Goal: Information Seeking & Learning: Find specific fact

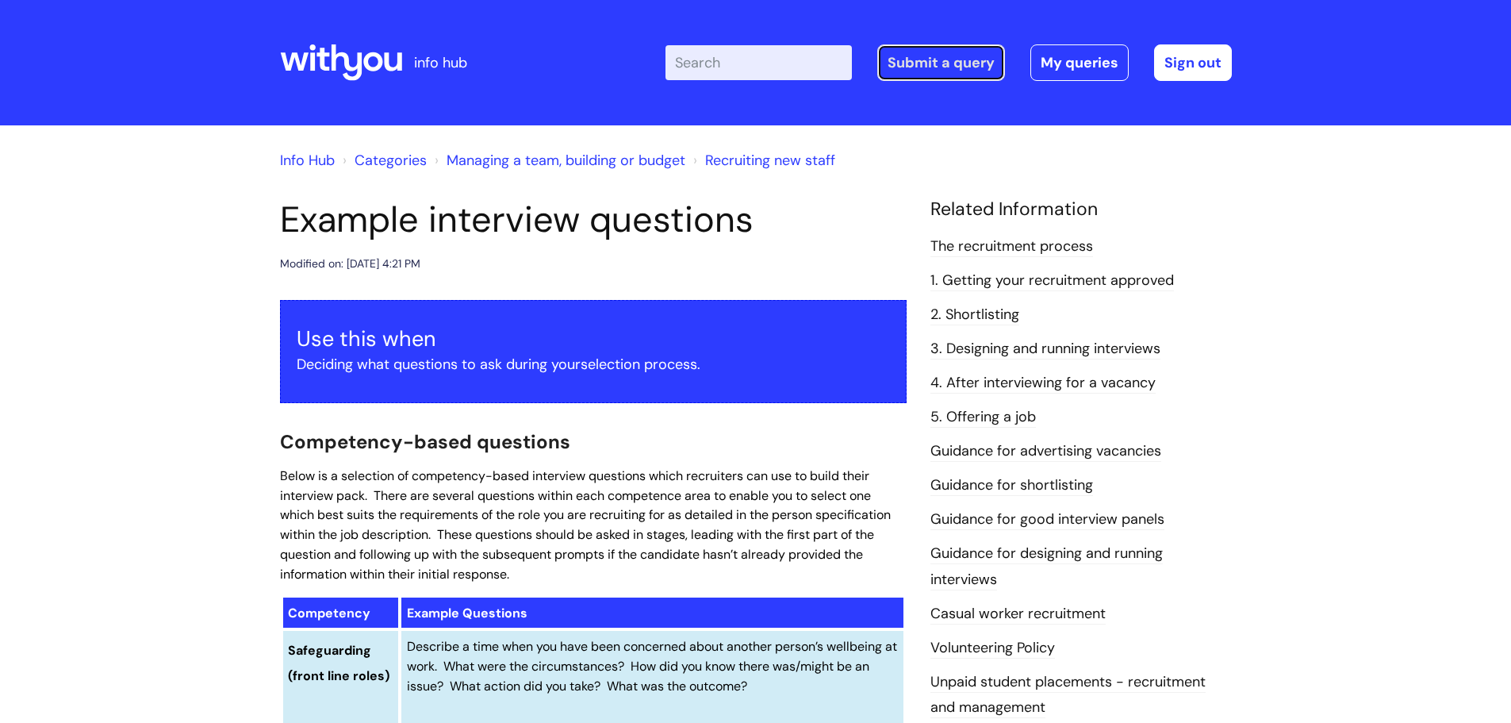
click at [978, 52] on link "Submit a query" at bounding box center [941, 62] width 128 height 36
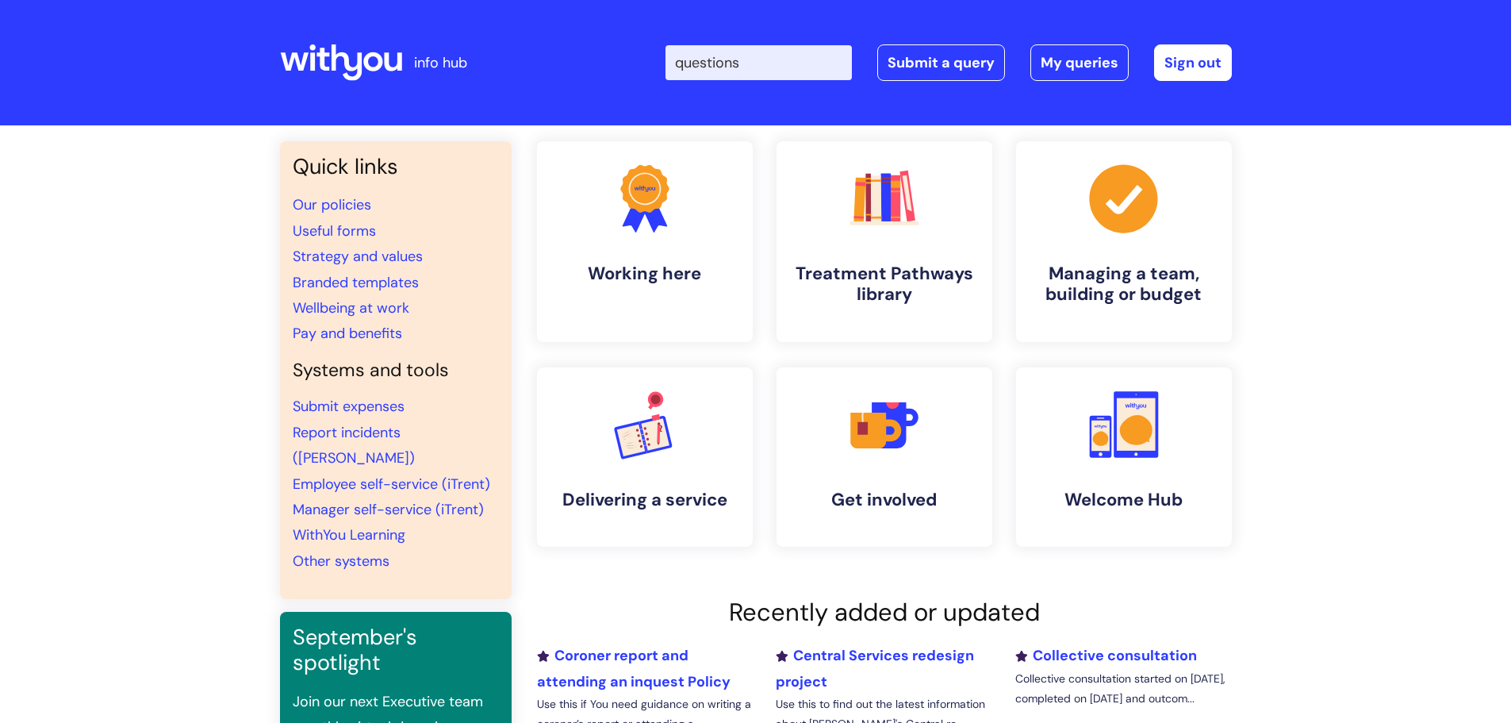
type input "questions"
click button "Search" at bounding box center [0, 0] width 0 height 0
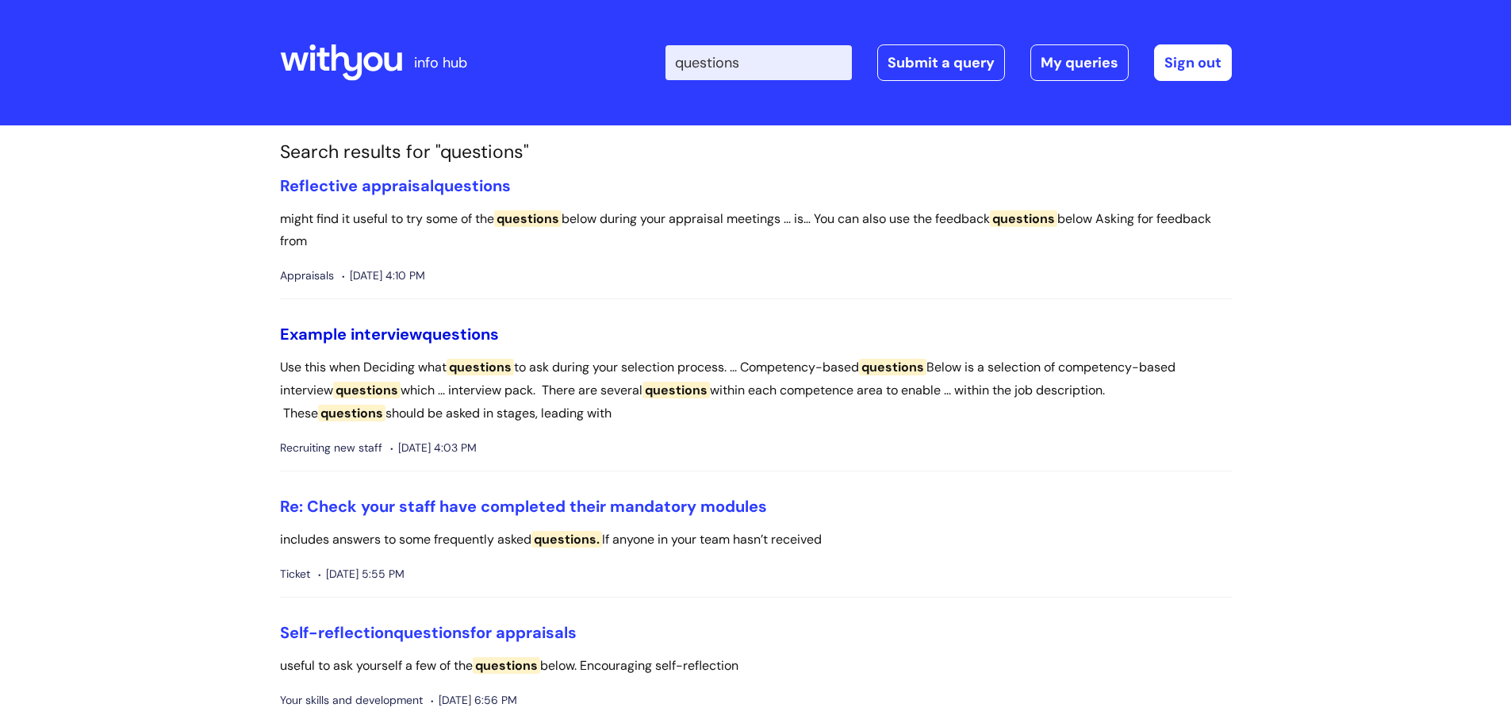
click at [420, 330] on link "Example interview questions" at bounding box center [389, 334] width 219 height 21
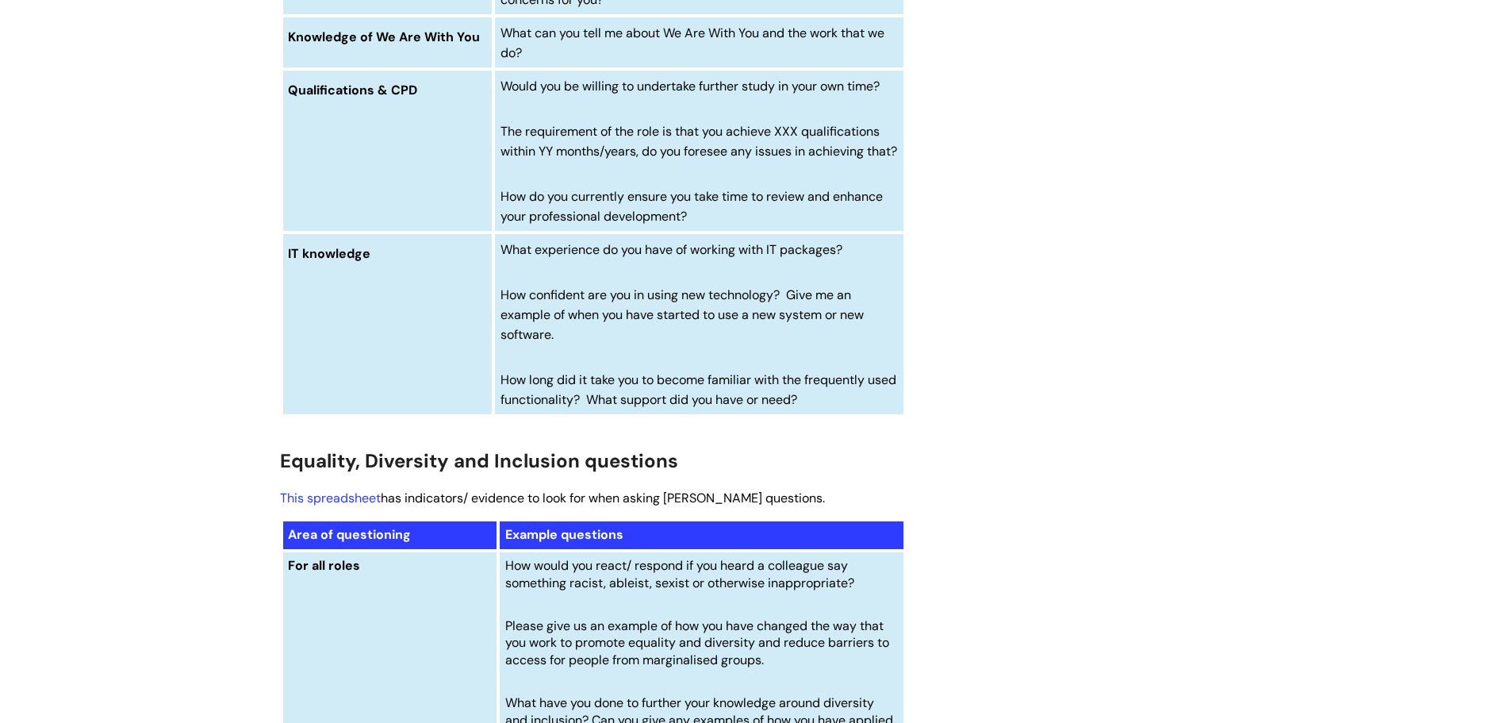
scroll to position [5826, 0]
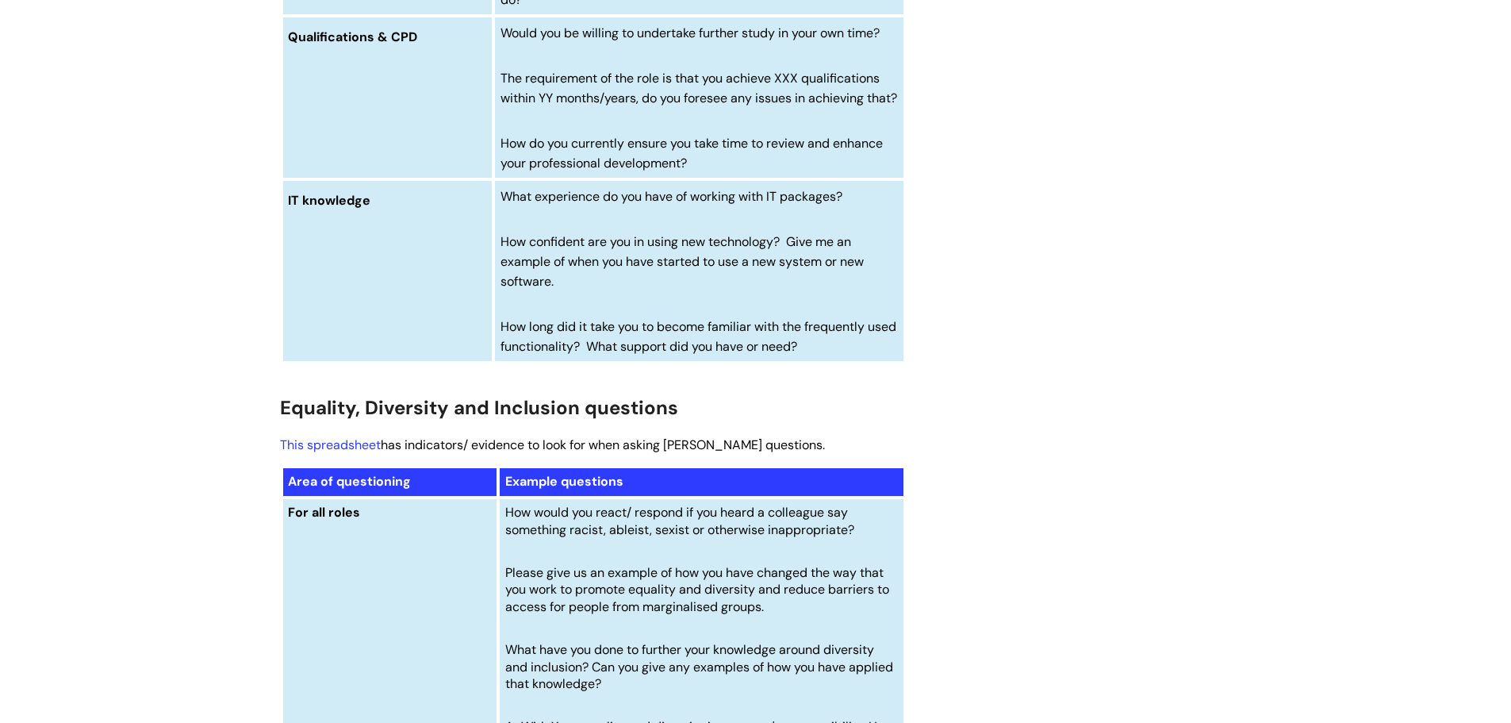
scroll to position [6346, 0]
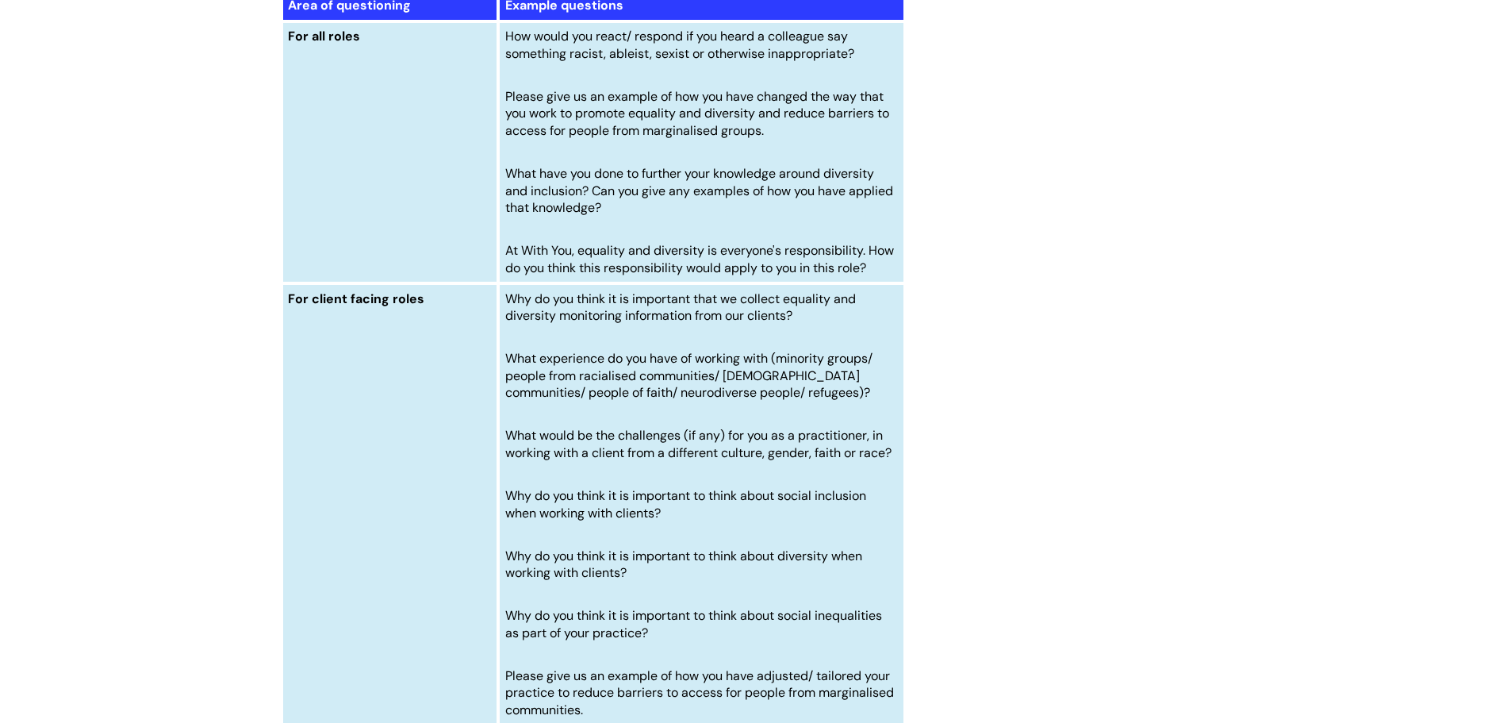
click at [773, 62] on span "How would you react/ respond if you heard a colleague say something racist, abl…" at bounding box center [679, 45] width 349 height 34
drag, startPoint x: 861, startPoint y: 94, endPoint x: 504, endPoint y: 77, distance: 357.3
click at [504, 77] on td "How would you react/ respond if you heard a colleague say something racist, abl…" at bounding box center [701, 152] width 406 height 262
copy span "How would you react/ respond if you heard a colleague say something racist, abl…"
